Goal: Check status: Check status

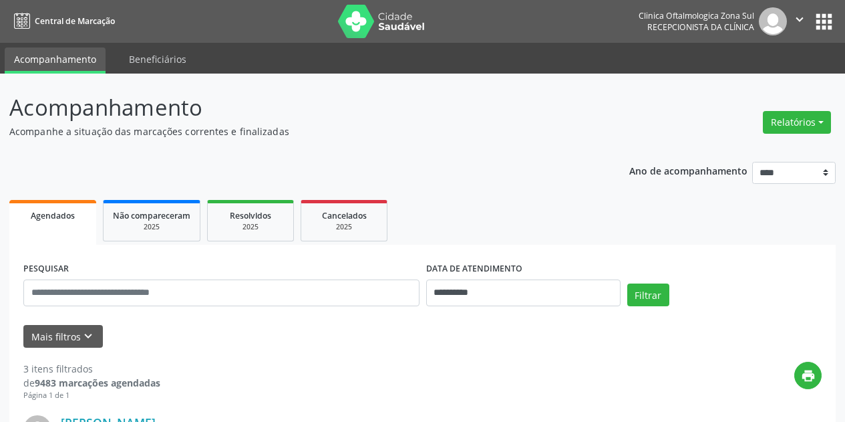
select select "*"
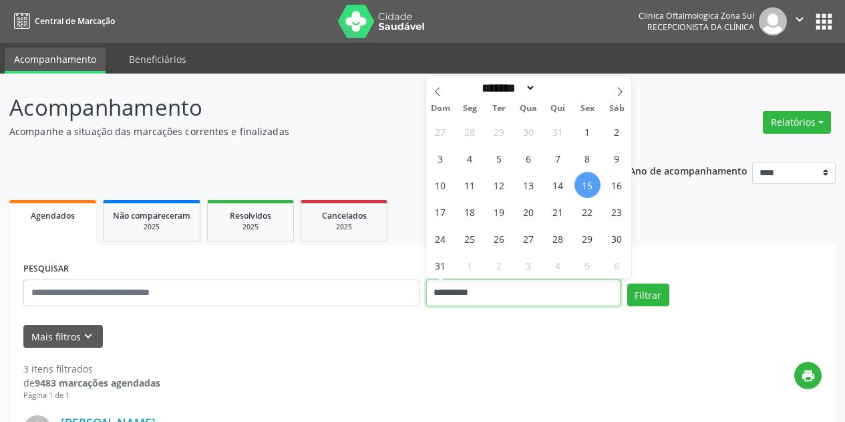
click at [516, 286] on input "**********" at bounding box center [523, 292] width 194 height 27
click at [592, 184] on span "15" at bounding box center [588, 185] width 26 height 26
type input "**********"
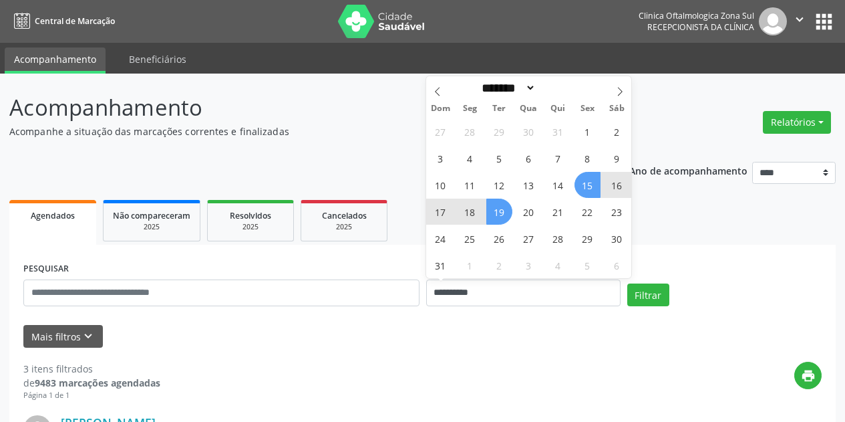
click at [501, 212] on span "19" at bounding box center [499, 211] width 26 height 26
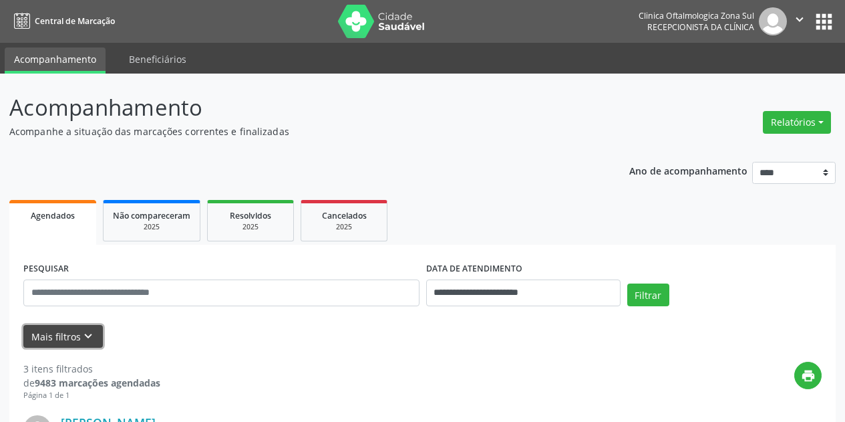
click at [91, 327] on button "Mais filtros keyboard_arrow_down" at bounding box center [63, 336] width 80 height 23
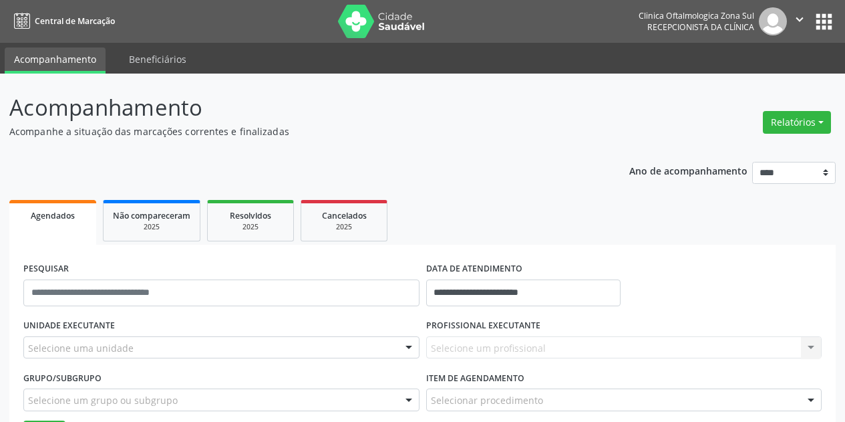
click at [132, 347] on div "Selecione uma unidade" at bounding box center [221, 347] width 396 height 23
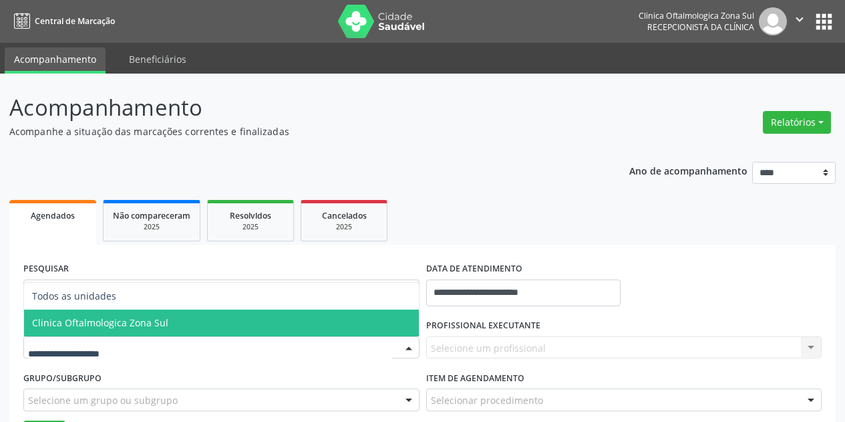
click at [154, 325] on span "Clinica Oftalmologica Zona Sul" at bounding box center [100, 322] width 136 height 13
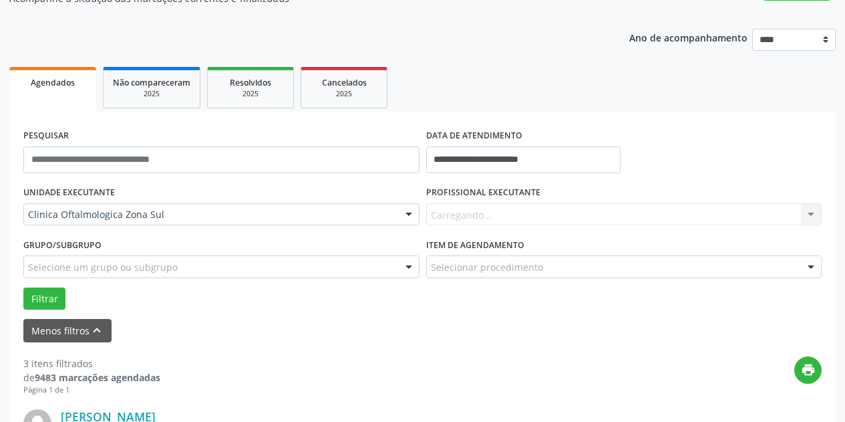
scroll to position [134, 0]
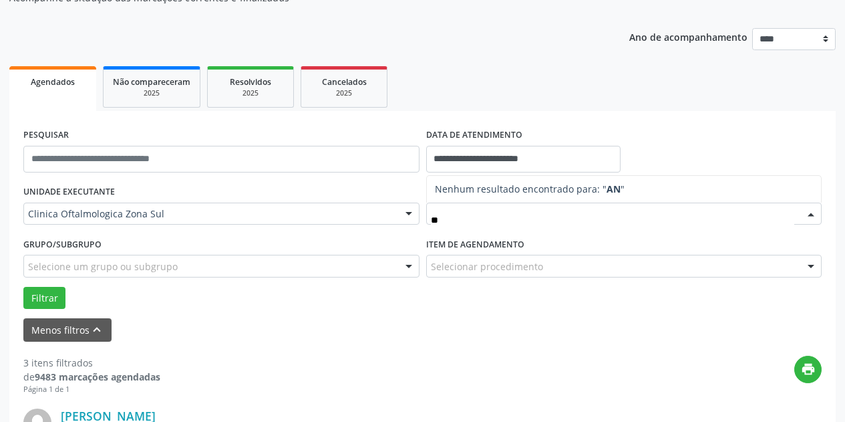
type input "**"
click at [585, 81] on ul "Agendados Não compareceram 2025 Resolvidos 2025 Cancelados 2025" at bounding box center [422, 87] width 827 height 48
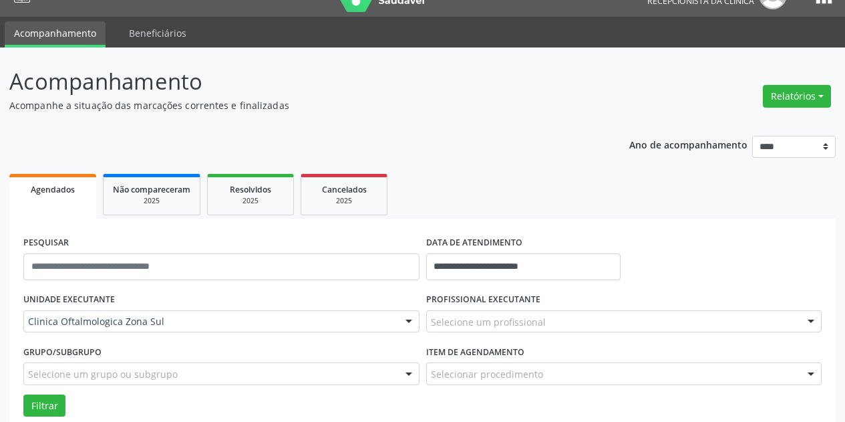
scroll to position [0, 0]
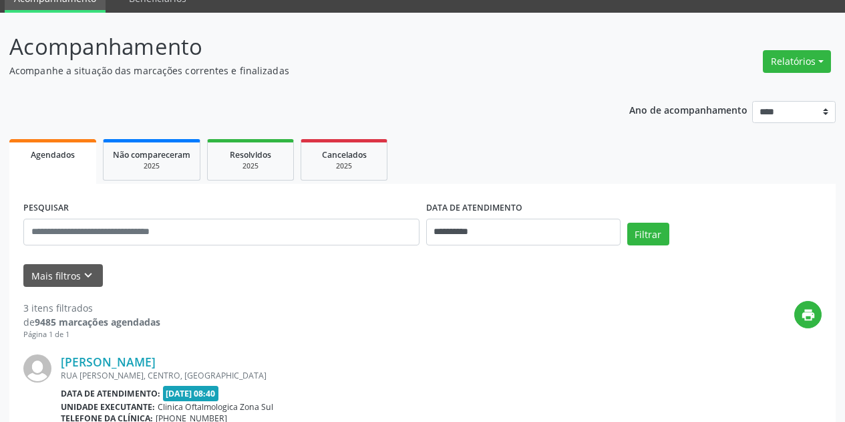
scroll to position [134, 0]
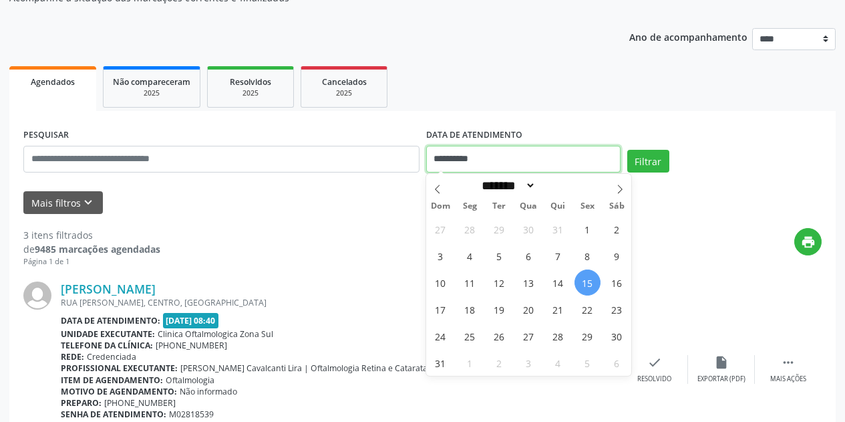
click at [514, 156] on input "**********" at bounding box center [523, 159] width 194 height 27
click at [583, 285] on span "15" at bounding box center [588, 282] width 26 height 26
type input "**********"
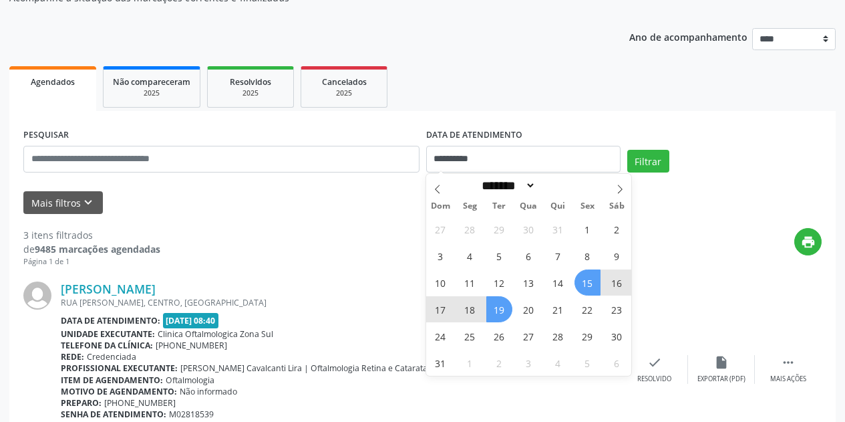
click at [499, 313] on span "19" at bounding box center [499, 309] width 26 height 26
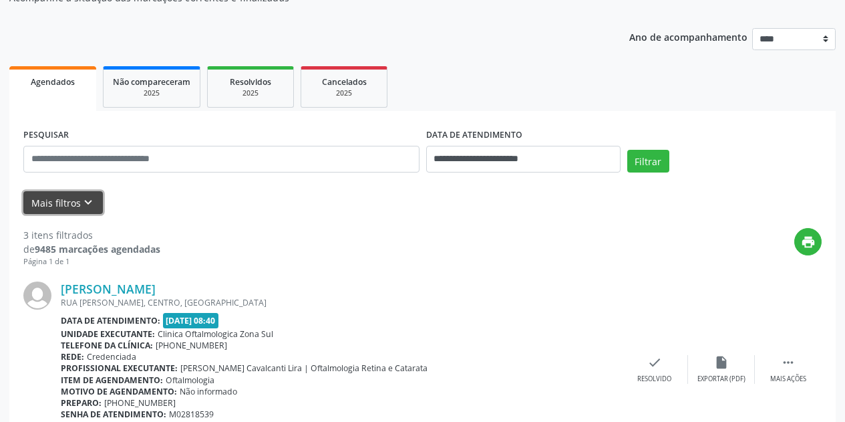
click at [84, 204] on icon "keyboard_arrow_down" at bounding box center [88, 202] width 15 height 15
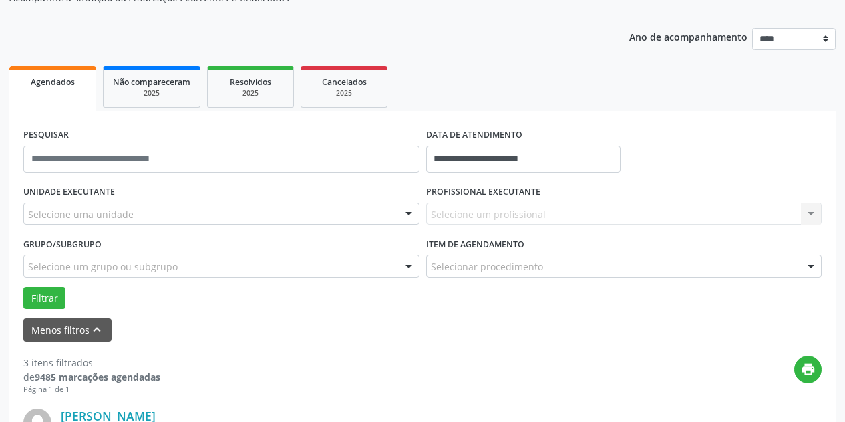
click at [159, 212] on div "Selecione uma unidade" at bounding box center [221, 213] width 396 height 23
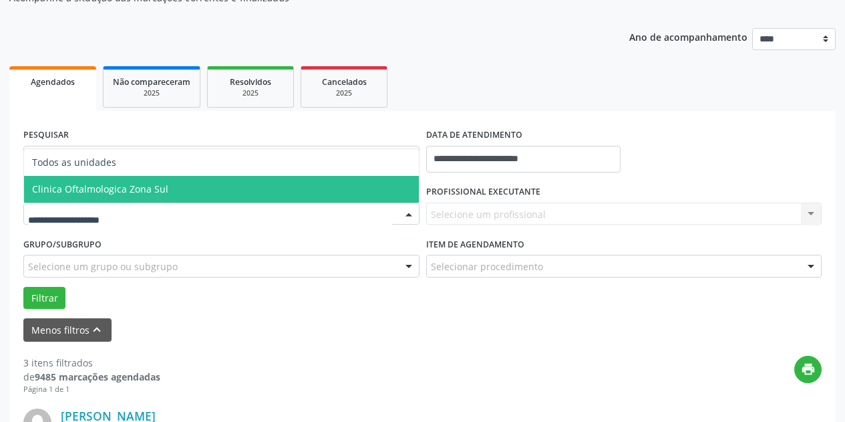
click at [197, 192] on span "Clinica Oftalmologica Zona Sul" at bounding box center [221, 189] width 395 height 27
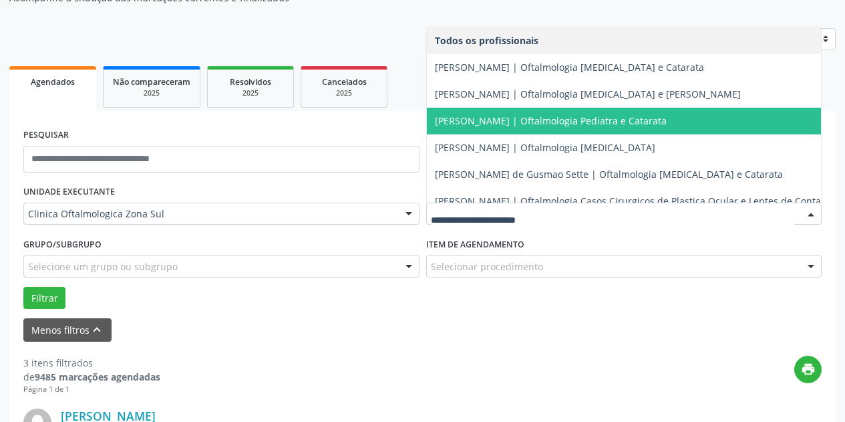
click at [522, 112] on span "Andrea Gondim Leitao Sarmento | Oftalmologia Pediatra e Catarata" at bounding box center [632, 121] width 411 height 27
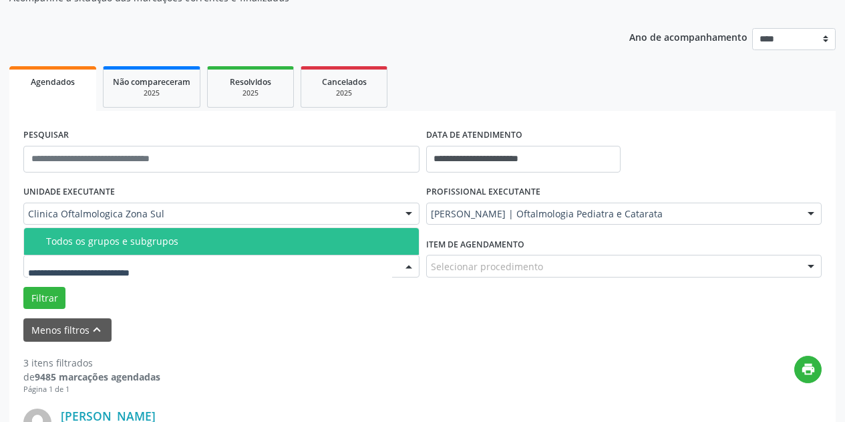
click at [208, 267] on div at bounding box center [221, 266] width 396 height 23
click at [212, 242] on div "Todos os grupos e subgrupos" at bounding box center [228, 241] width 365 height 11
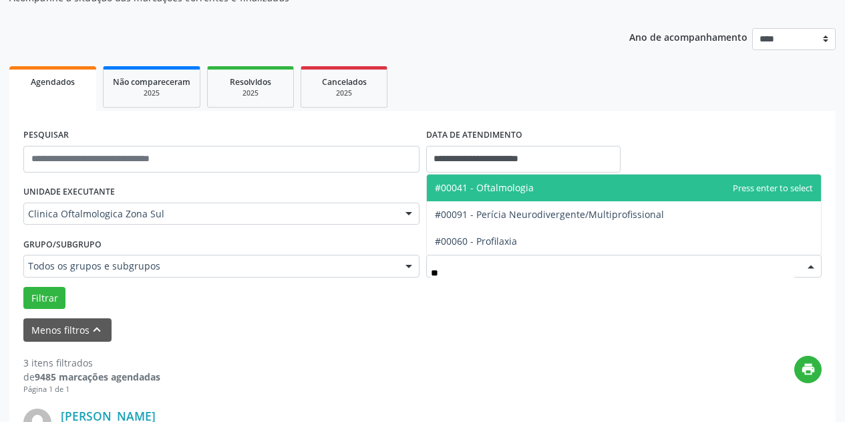
type input "***"
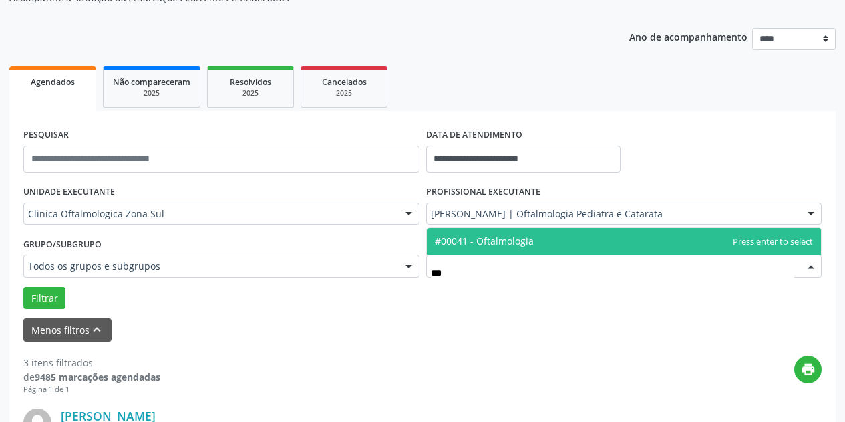
click at [502, 237] on span "#00041 - Oftalmologia" at bounding box center [484, 241] width 99 height 13
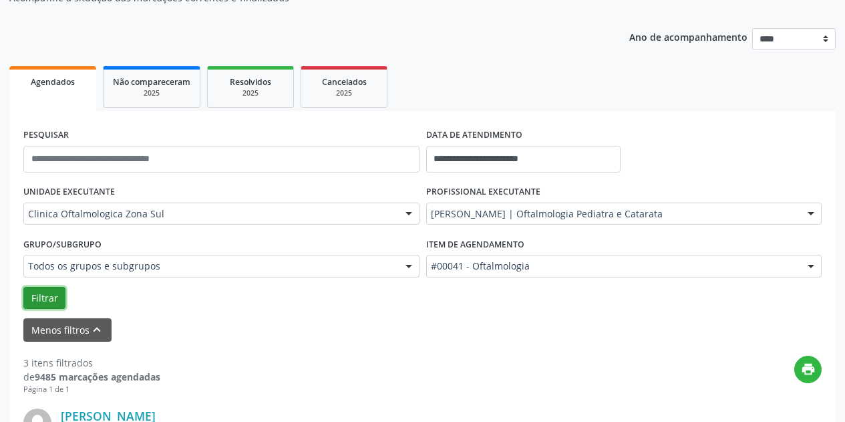
click at [44, 299] on button "Filtrar" at bounding box center [44, 298] width 42 height 23
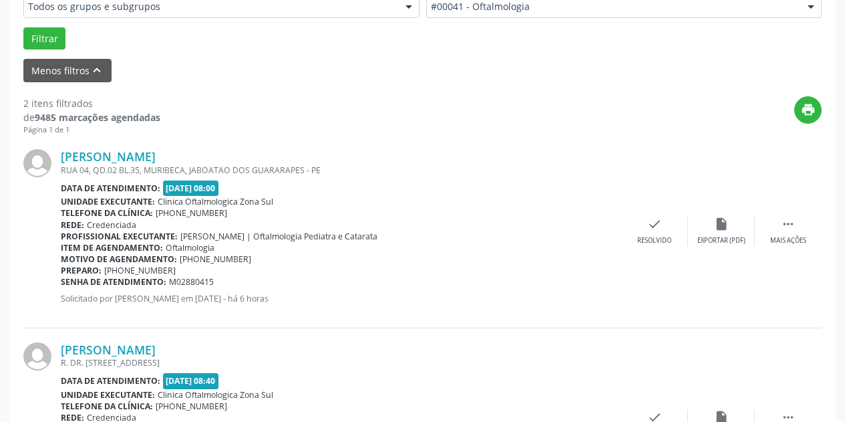
scroll to position [381, 0]
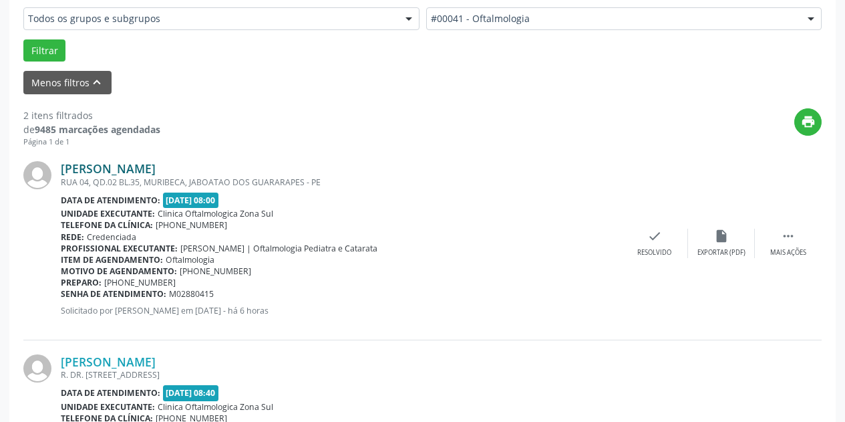
click at [123, 162] on link "Edna Maria Calado" at bounding box center [108, 168] width 95 height 15
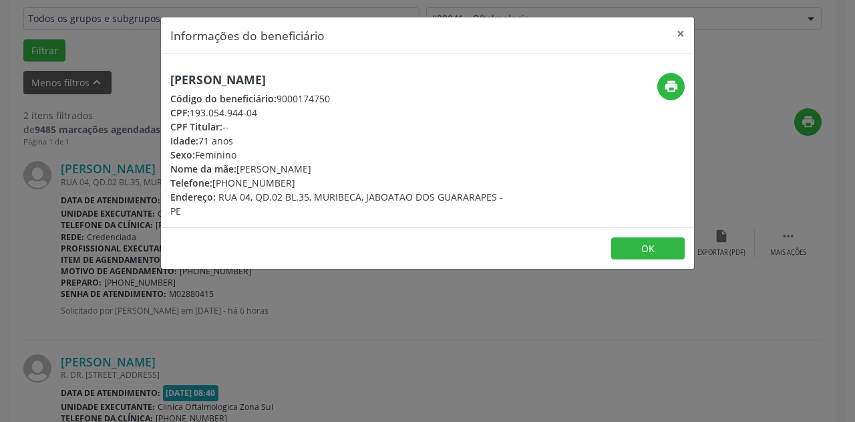
drag, startPoint x: 305, startPoint y: 79, endPoint x: 170, endPoint y: 77, distance: 135.0
click at [170, 77] on h5 "Edna Maria Calado" at bounding box center [338, 80] width 337 height 14
copy h5 "Edna Maria Calado"
drag, startPoint x: 687, startPoint y: 29, endPoint x: 365, endPoint y: 100, distance: 329.8
click at [686, 29] on button "×" at bounding box center [681, 33] width 27 height 33
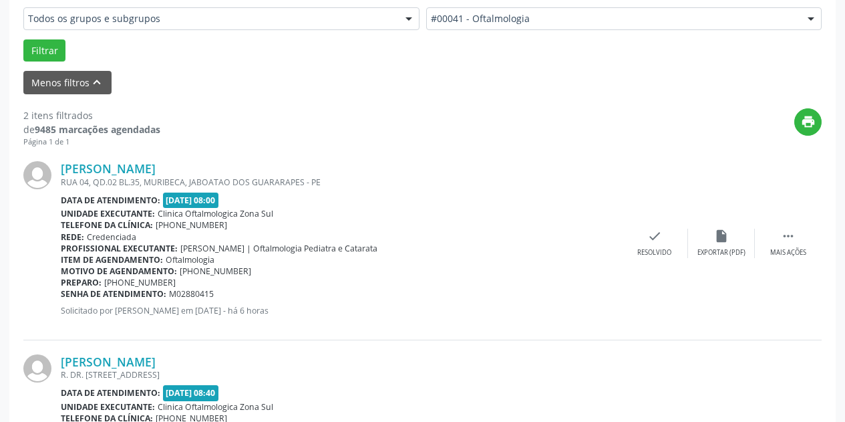
drag, startPoint x: 212, startPoint y: 296, endPoint x: 61, endPoint y: 291, distance: 150.4
click at [61, 291] on div "Senha de atendimento: M02880415" at bounding box center [341, 293] width 561 height 11
copy div "Senha de atendimento: M02880415"
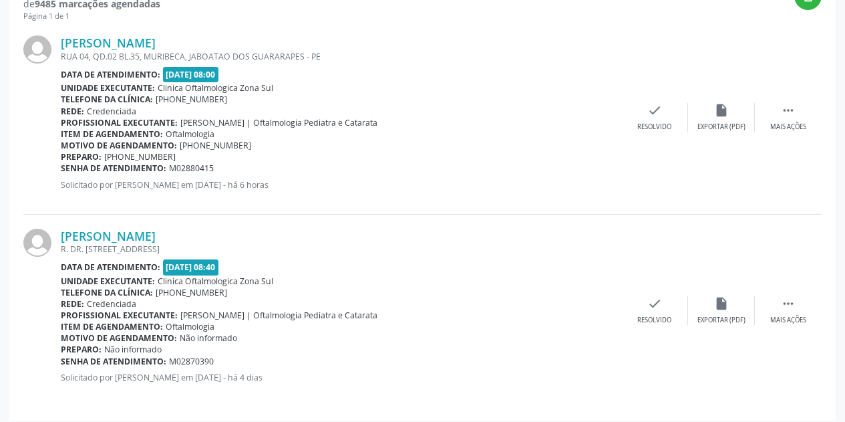
scroll to position [514, 0]
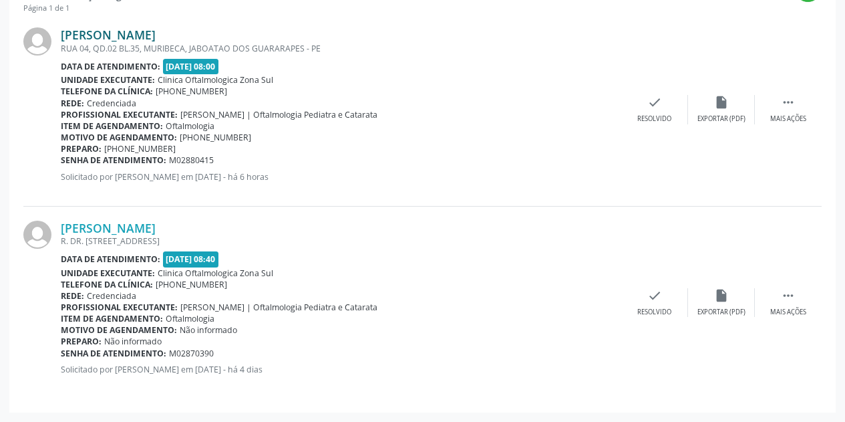
click at [126, 29] on link "Edna Maria Calado" at bounding box center [108, 34] width 95 height 15
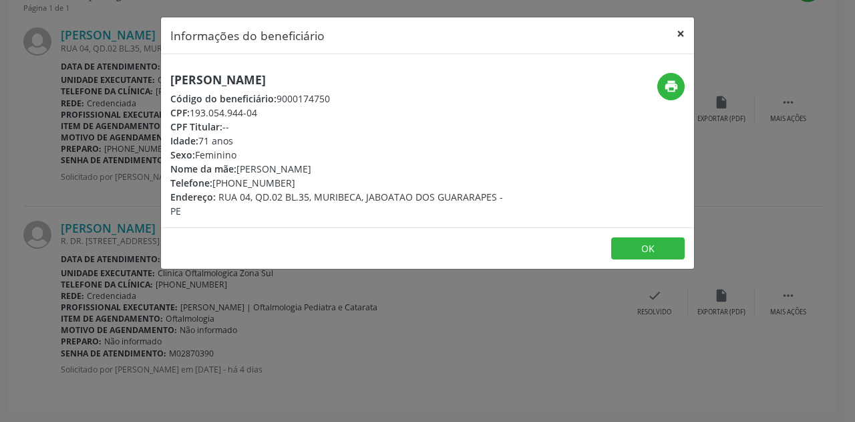
click at [677, 33] on button "×" at bounding box center [681, 33] width 27 height 33
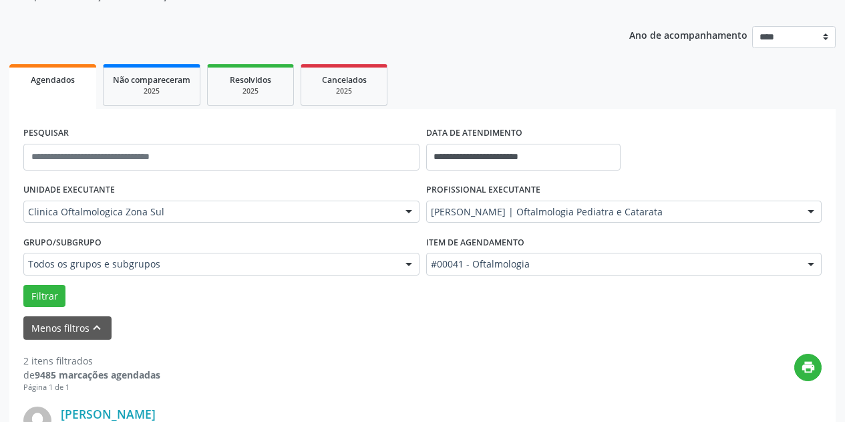
scroll to position [114, 0]
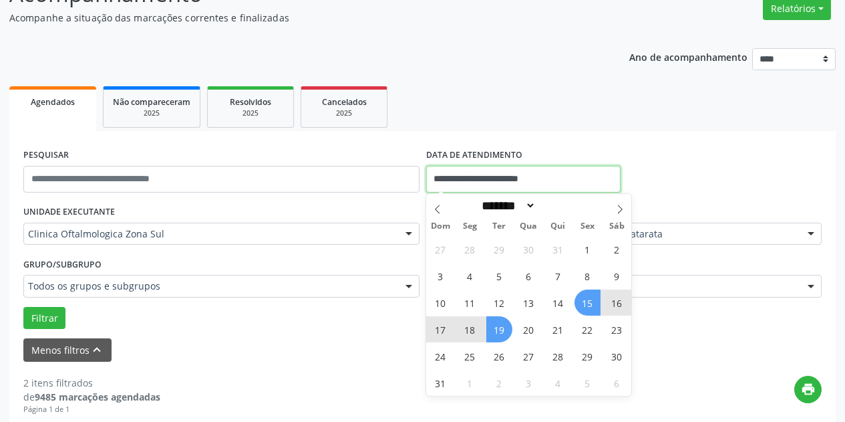
click at [567, 174] on input "**********" at bounding box center [523, 179] width 194 height 27
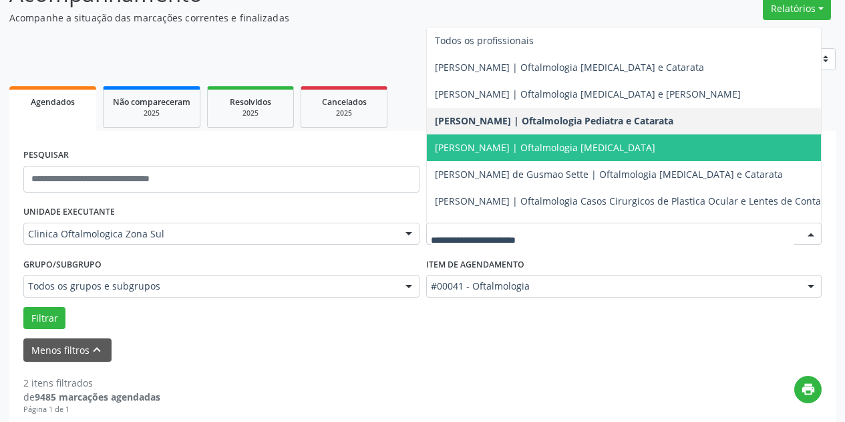
click at [550, 149] on span "[PERSON_NAME] | Oftalmologia [MEDICAL_DATA]" at bounding box center [545, 147] width 220 height 13
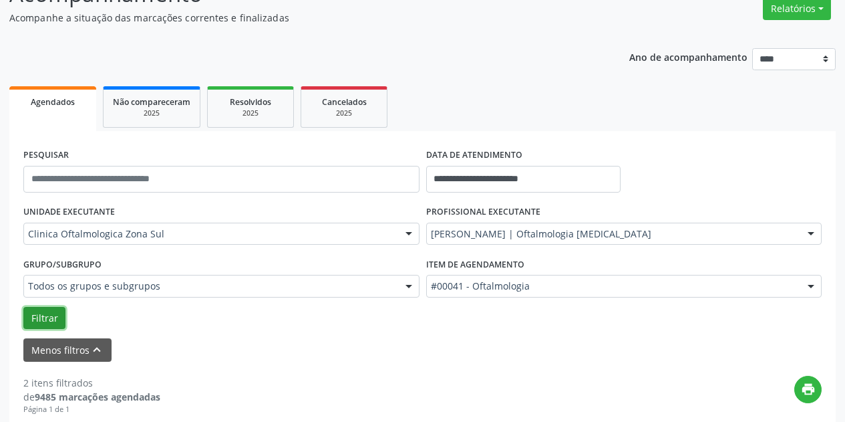
click at [52, 317] on button "Filtrar" at bounding box center [44, 318] width 42 height 23
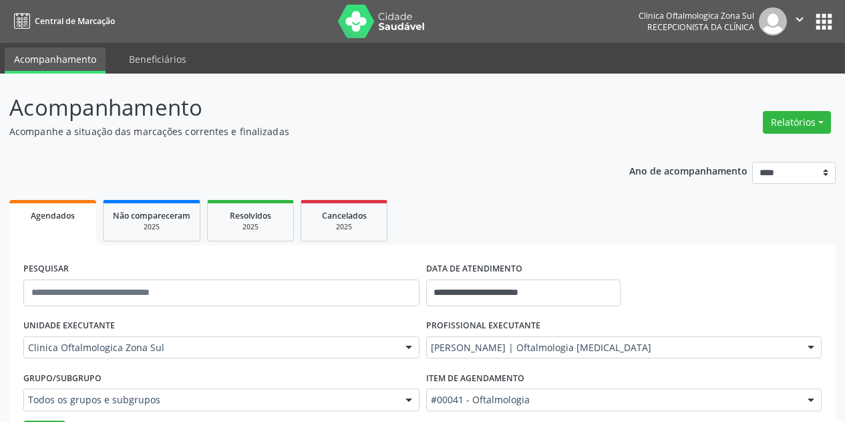
scroll to position [67, 0]
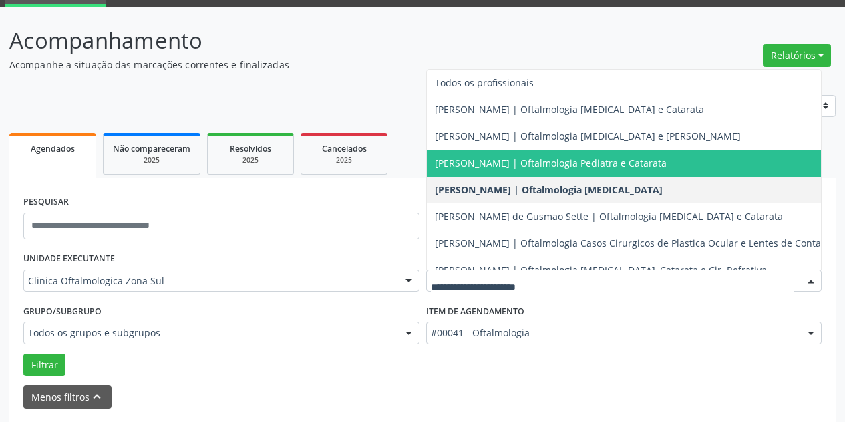
click at [667, 168] on span "Andrea Gondim Leitao Sarmento | Oftalmologia Pediatra e Catarata" at bounding box center [551, 162] width 232 height 13
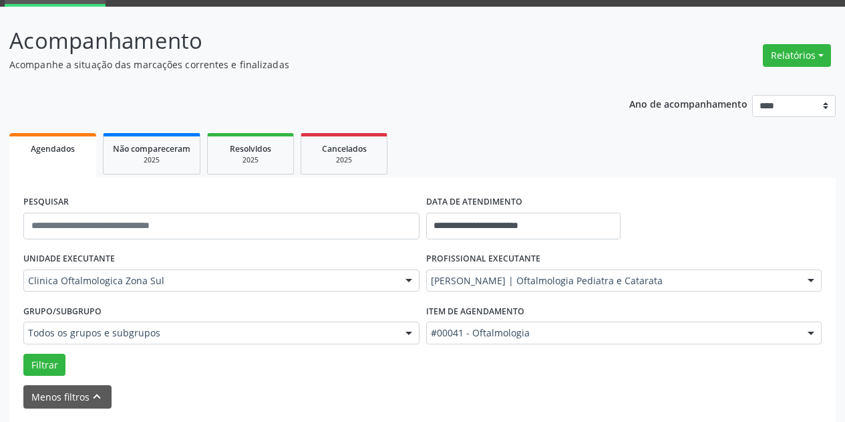
scroll to position [0, 0]
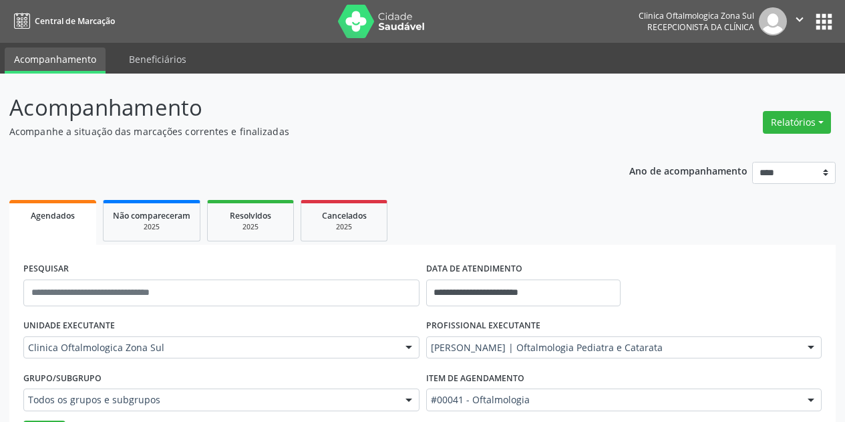
click at [799, 20] on icon "" at bounding box center [799, 19] width 15 height 15
click at [746, 80] on link "Sair" at bounding box center [766, 81] width 92 height 19
